Goal: Information Seeking & Learning: Learn about a topic

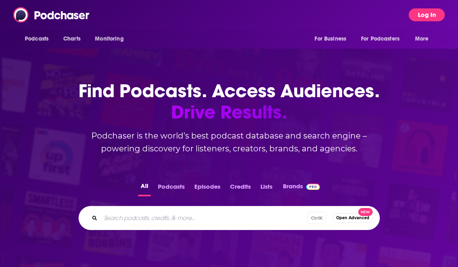
click at [420, 20] on button "Log In" at bounding box center [427, 14] width 36 height 13
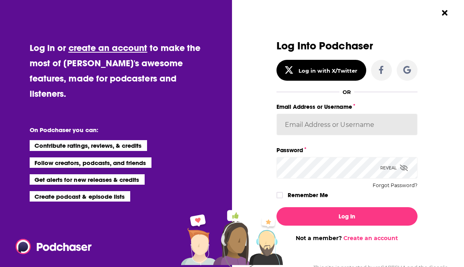
type input "AlkaNara"
click at [334, 126] on input "AlkaNara" at bounding box center [347, 125] width 141 height 22
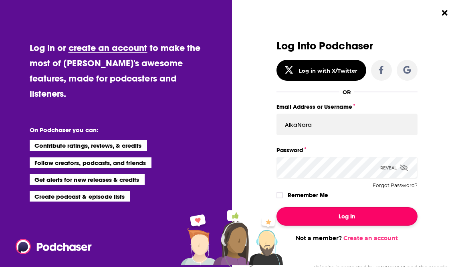
click at [308, 218] on button "Log In" at bounding box center [347, 216] width 141 height 18
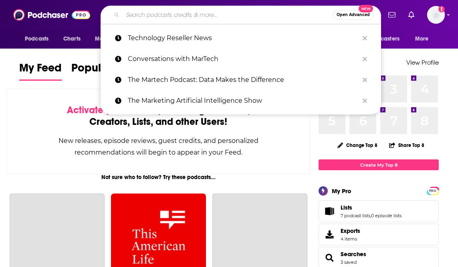
click at [232, 20] on input "Search podcasts, credits, & more..." at bounding box center [228, 14] width 211 height 13
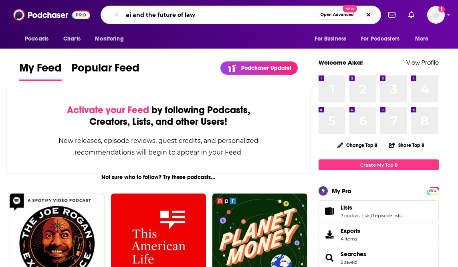
type input "ai and the future of law"
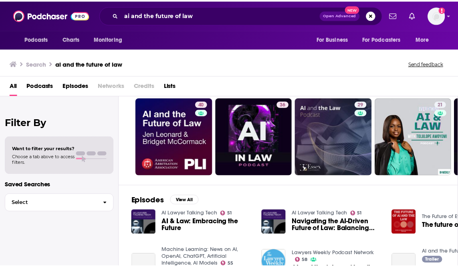
scroll to position [22, 0]
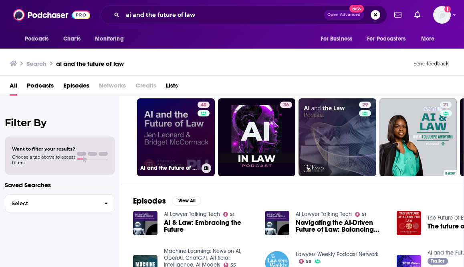
click at [170, 134] on link "40 AI and the Future of Law" at bounding box center [176, 137] width 78 height 78
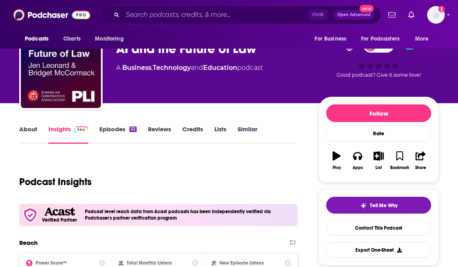
scroll to position [26, 0]
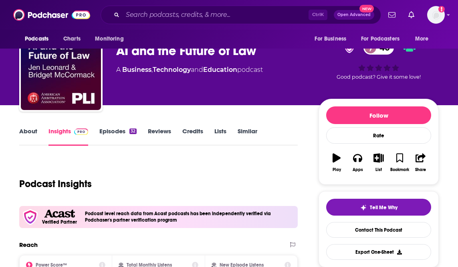
click at [119, 132] on link "Episodes 32" at bounding box center [117, 136] width 37 height 18
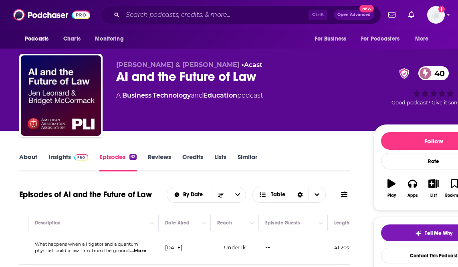
click at [28, 160] on link "About" at bounding box center [28, 162] width 18 height 18
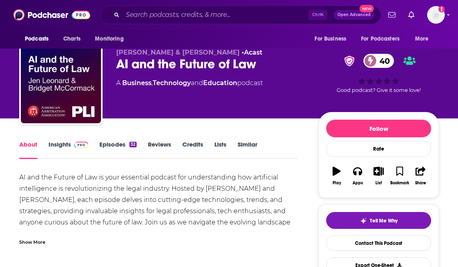
scroll to position [12, 0]
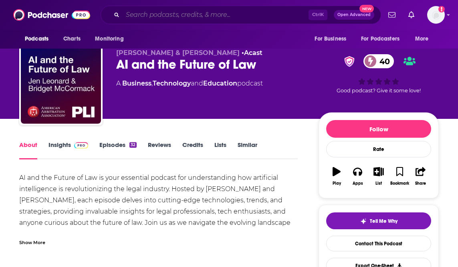
click at [143, 14] on input "Search podcasts, credits, & more..." at bounding box center [216, 14] width 186 height 13
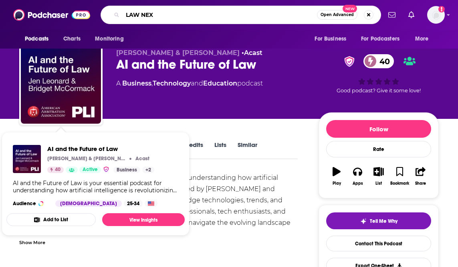
type input "LAW NEXT"
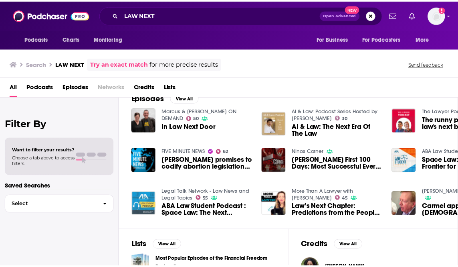
scroll to position [122, 0]
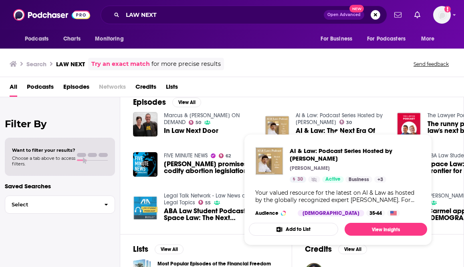
click at [312, 119] on link "AI & Law: Podcast Series Hosted by [PERSON_NAME]" at bounding box center [339, 119] width 87 height 14
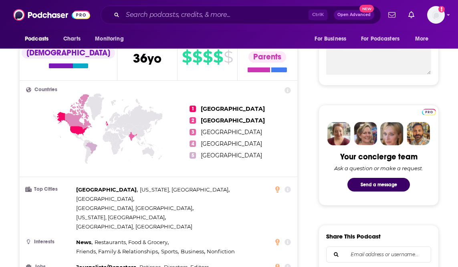
scroll to position [308, 0]
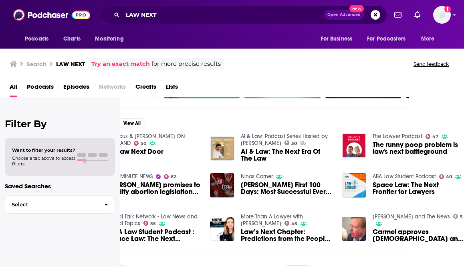
scroll to position [99, 55]
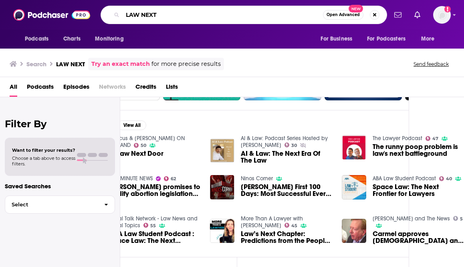
click at [142, 15] on input "LAW NEXT" at bounding box center [223, 14] width 201 height 13
type input "LAWNEXT"
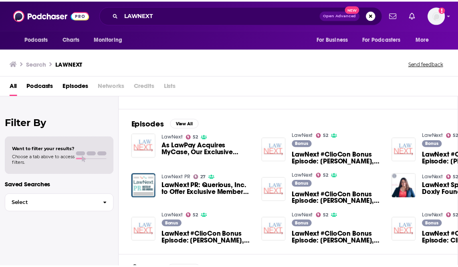
scroll to position [99, 0]
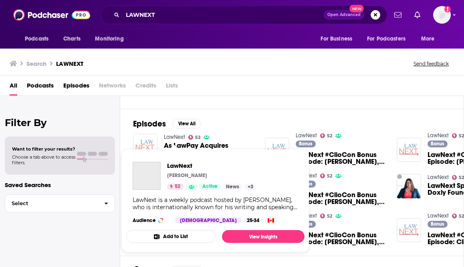
click at [179, 138] on link "LawNext" at bounding box center [174, 137] width 21 height 7
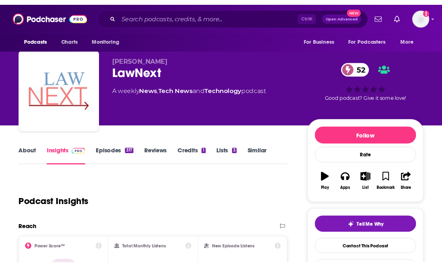
scroll to position [10, 0]
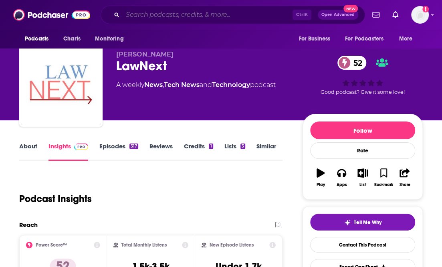
click at [151, 16] on input "Search podcasts, credits, & more..." at bounding box center [208, 14] width 170 height 13
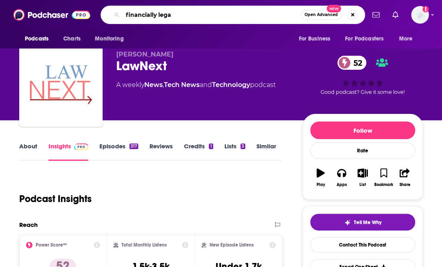
type input "financially legal"
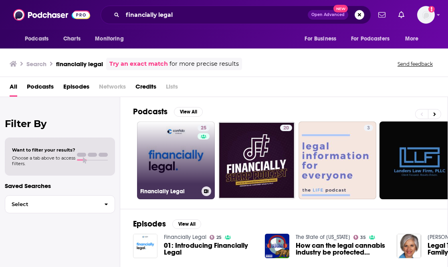
click at [177, 183] on link "25 Financially Legal" at bounding box center [176, 161] width 78 height 78
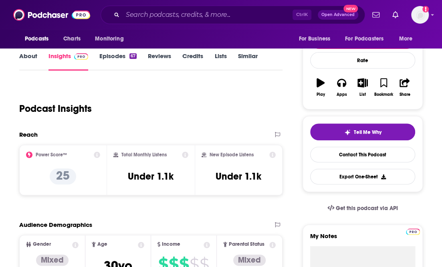
scroll to position [99, 0]
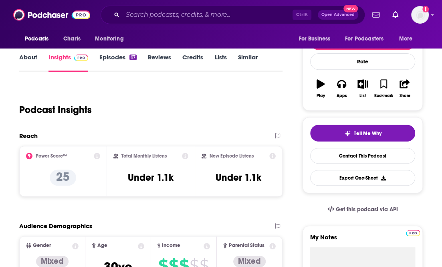
click at [116, 57] on link "Episodes 67" at bounding box center [117, 62] width 37 height 18
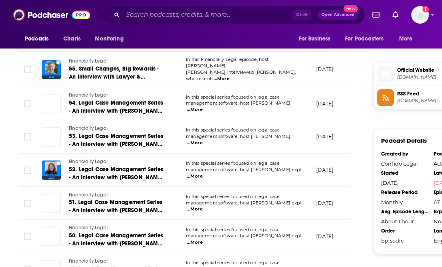
scroll to position [556, 0]
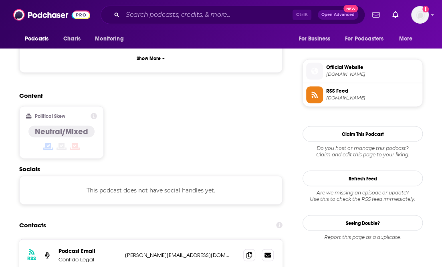
scroll to position [557, 0]
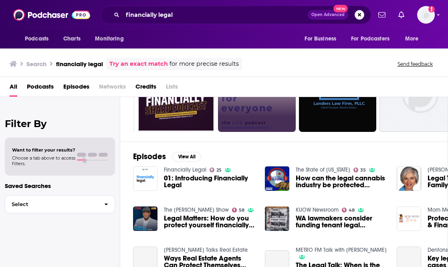
scroll to position [68, 0]
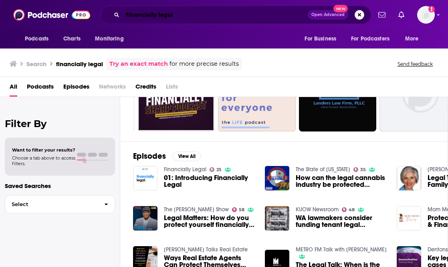
click at [153, 16] on input "financially legal" at bounding box center [215, 14] width 185 height 13
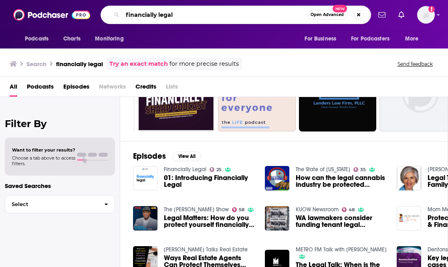
click at [153, 16] on input "financially legal" at bounding box center [215, 14] width 185 height 13
type input "legal"
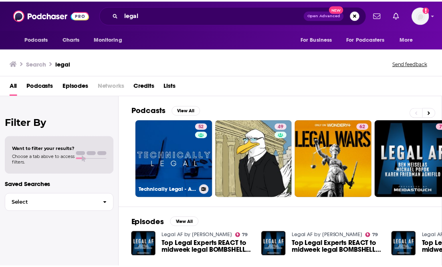
scroll to position [1, 0]
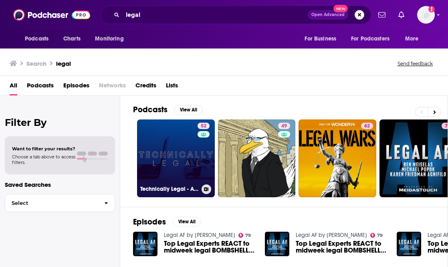
click at [200, 160] on div "52" at bounding box center [205, 154] width 14 height 62
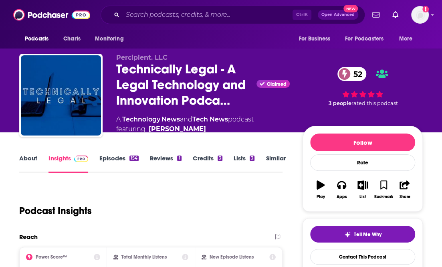
click at [127, 158] on link "Episodes 154" at bounding box center [118, 163] width 39 height 18
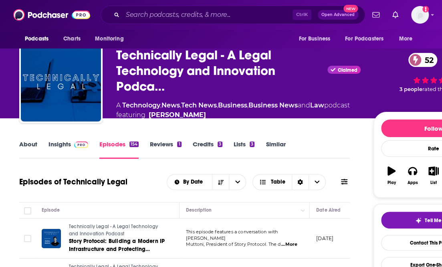
scroll to position [14, 0]
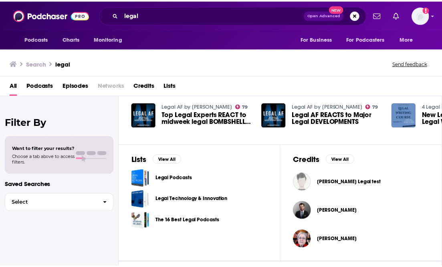
scroll to position [209, 0]
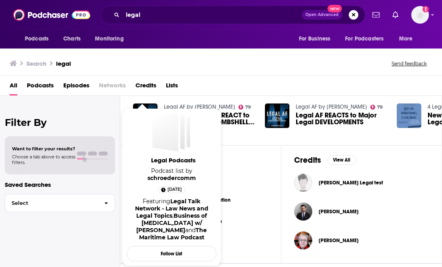
click at [138, 178] on span "Podcast list by schroedercomm" at bounding box center [172, 174] width 90 height 14
click at [223, 176] on div "Legal Podcasts" at bounding box center [200, 179] width 135 height 18
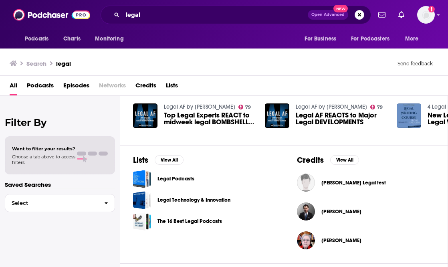
click at [183, 174] on link "Legal Podcasts" at bounding box center [176, 178] width 37 height 9
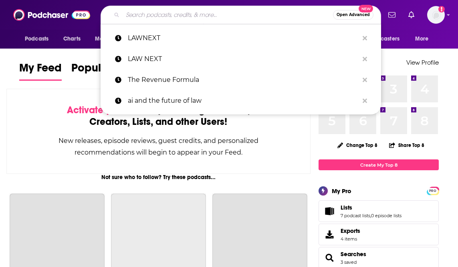
click at [134, 15] on input "Search podcasts, credits, & more..." at bounding box center [228, 14] width 211 height 13
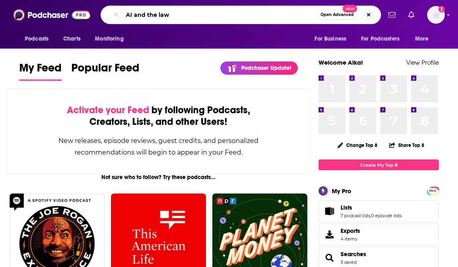
type input "AI and the law"
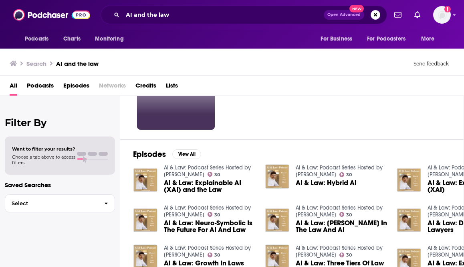
scroll to position [69, 0]
